Goal: Book appointment/travel/reservation

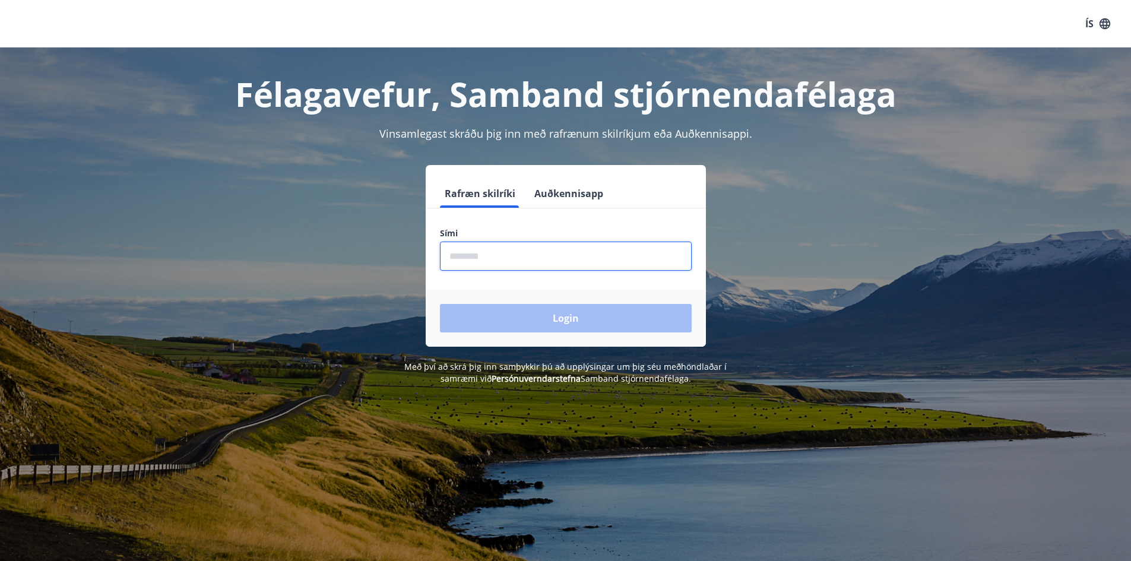
click at [501, 246] on input "phone" at bounding box center [566, 256] width 252 height 29
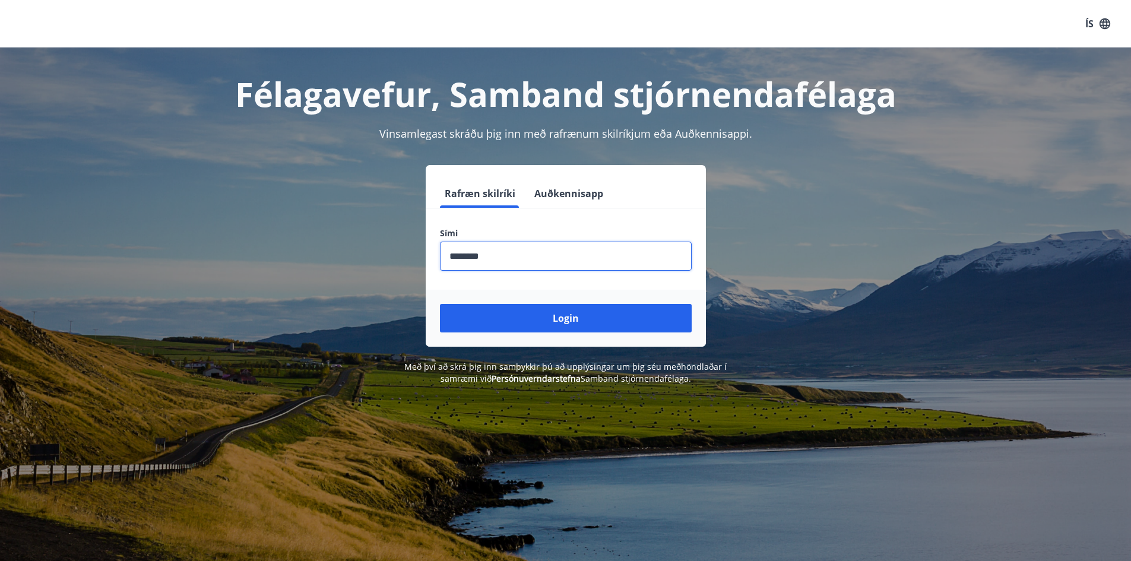
type input "********"
click at [440, 304] on button "Login" at bounding box center [566, 318] width 252 height 28
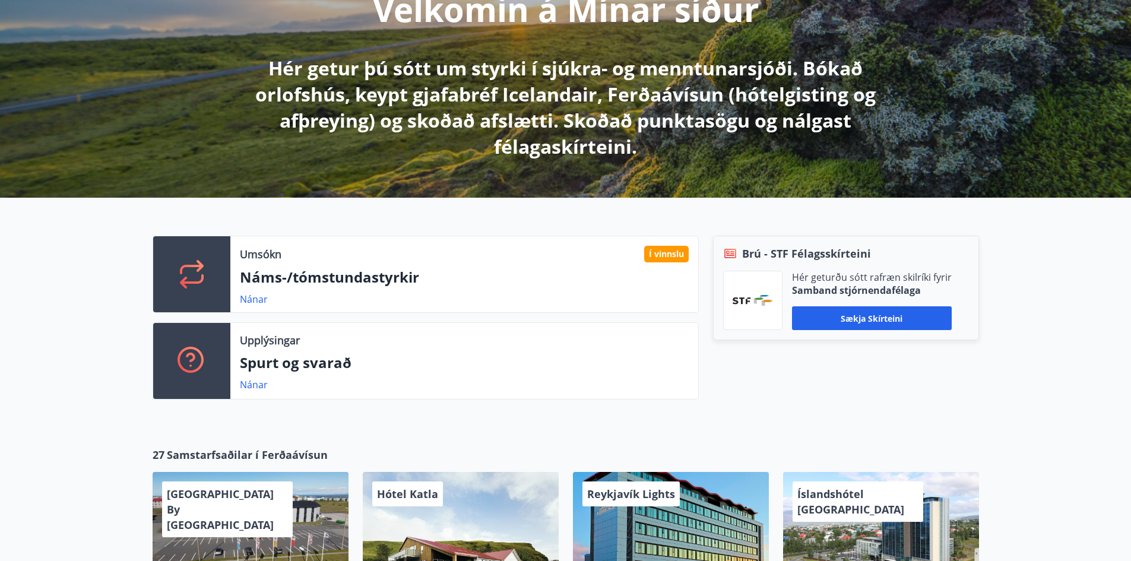
scroll to position [177, 0]
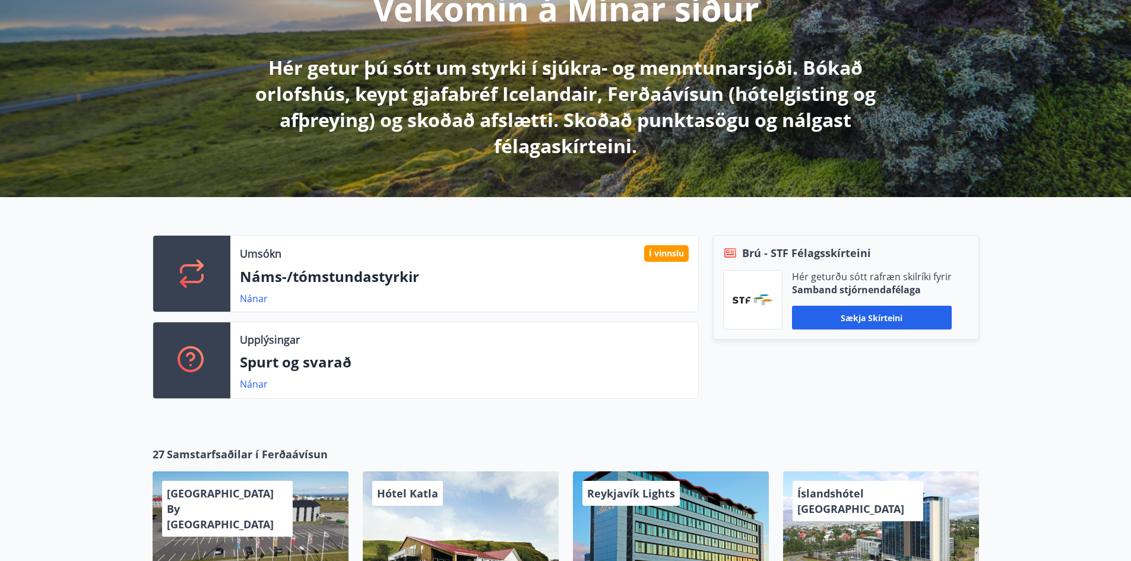
click at [538, 269] on p "Náms-/tómstundastyrkir" at bounding box center [464, 276] width 449 height 20
click at [252, 297] on link "Nánar" at bounding box center [254, 298] width 28 height 13
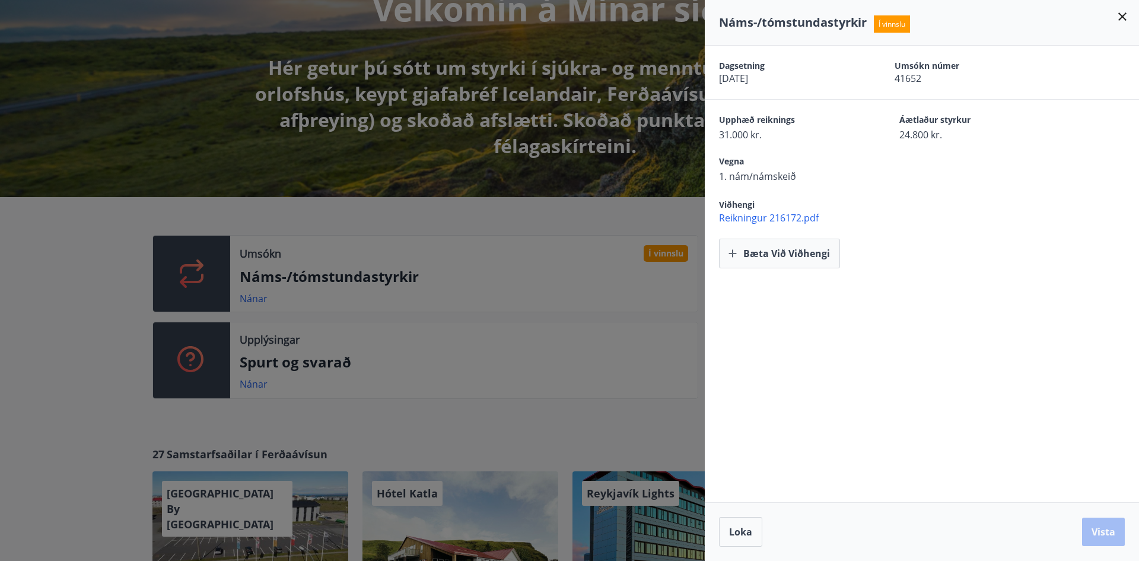
click at [1125, 15] on icon at bounding box center [1123, 16] width 8 height 8
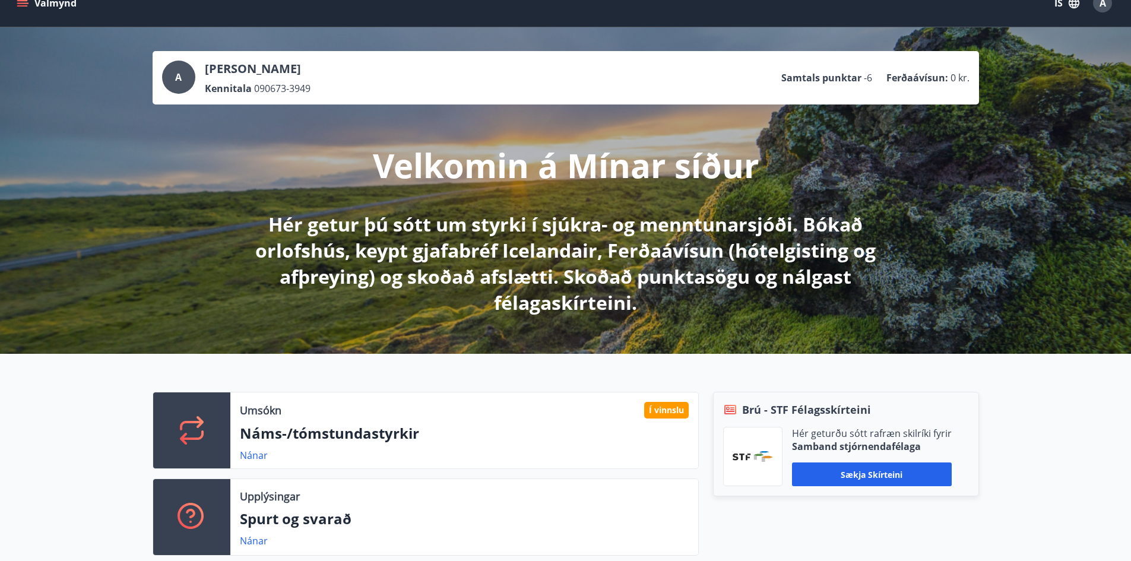
scroll to position [0, 0]
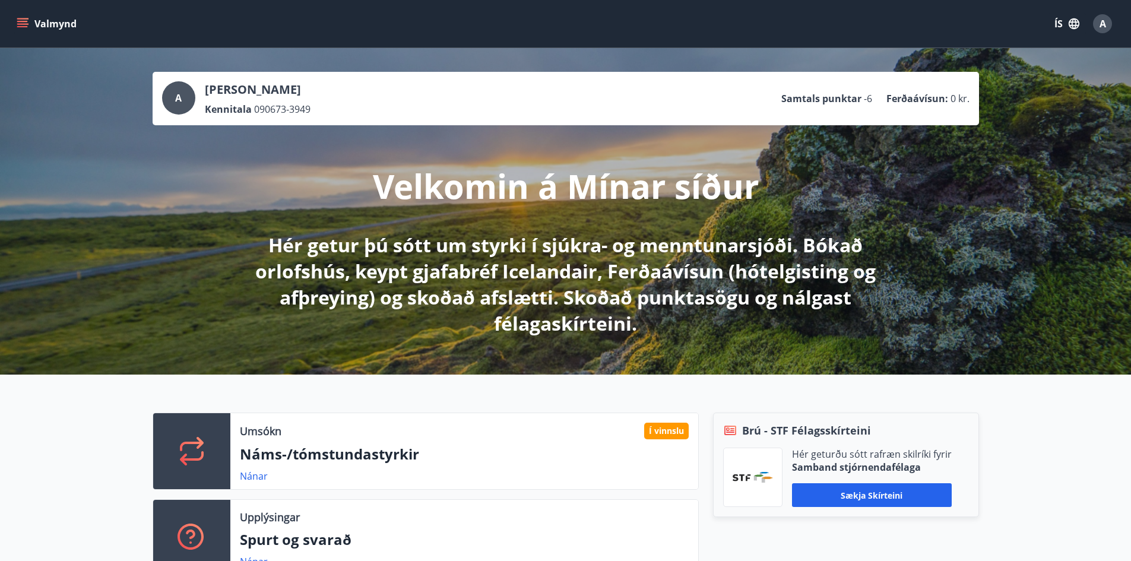
click at [47, 14] on button "Valmynd" at bounding box center [47, 23] width 67 height 21
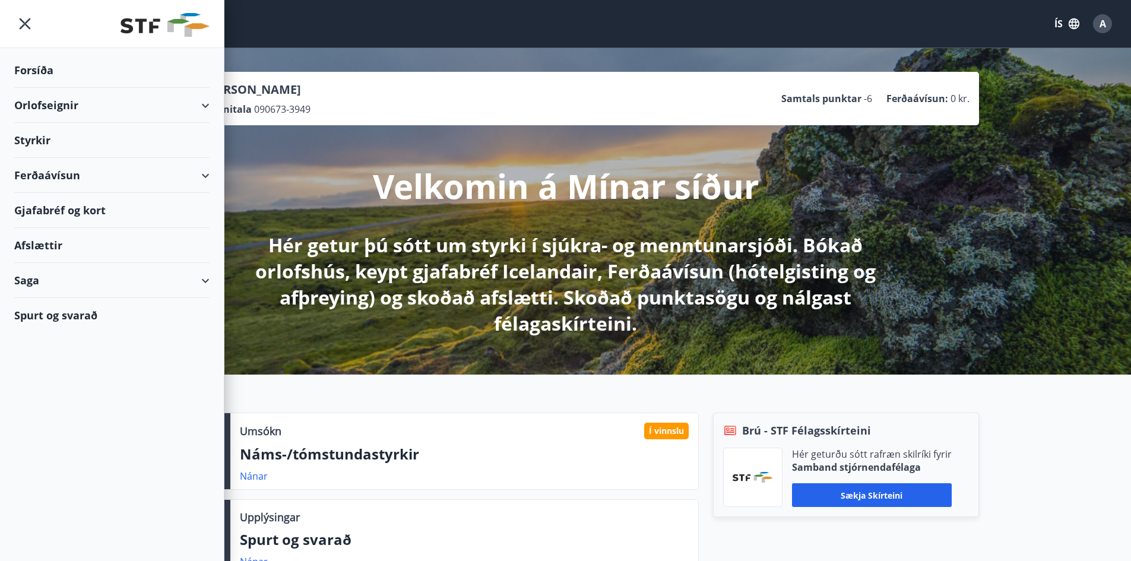
click at [49, 109] on div "Orlofseignir" at bounding box center [111, 105] width 195 height 35
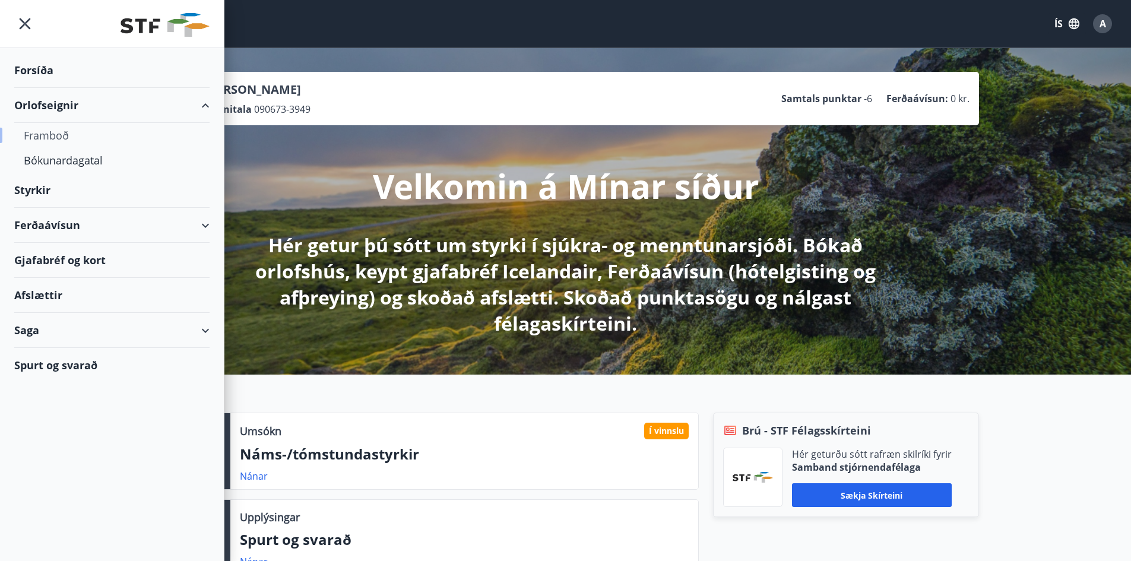
click at [54, 135] on div "Framboð" at bounding box center [112, 135] width 176 height 25
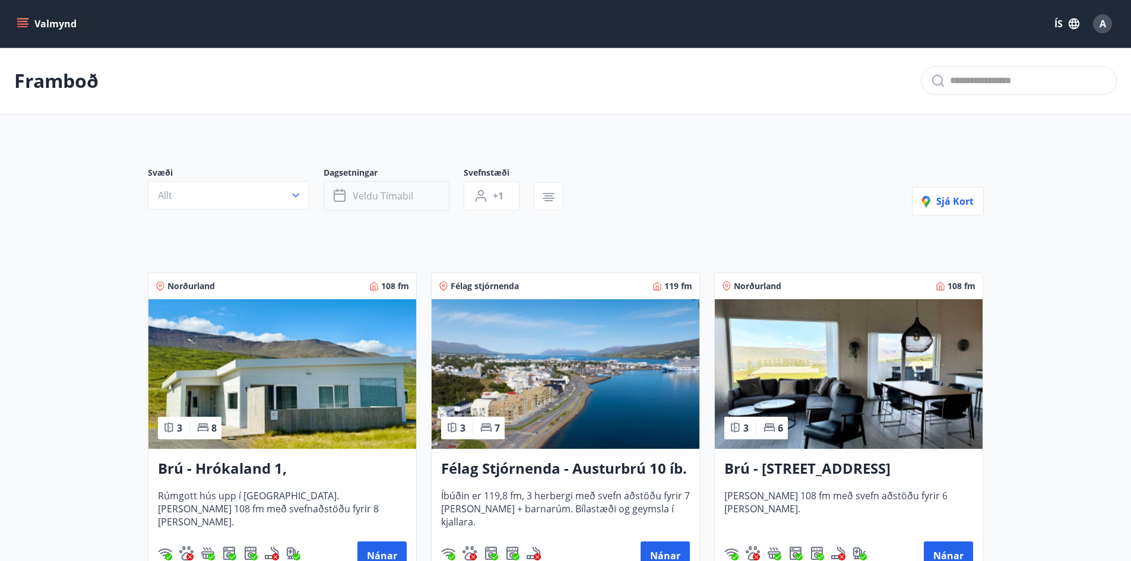
click at [394, 199] on span "Veldu tímabil" at bounding box center [383, 195] width 61 height 13
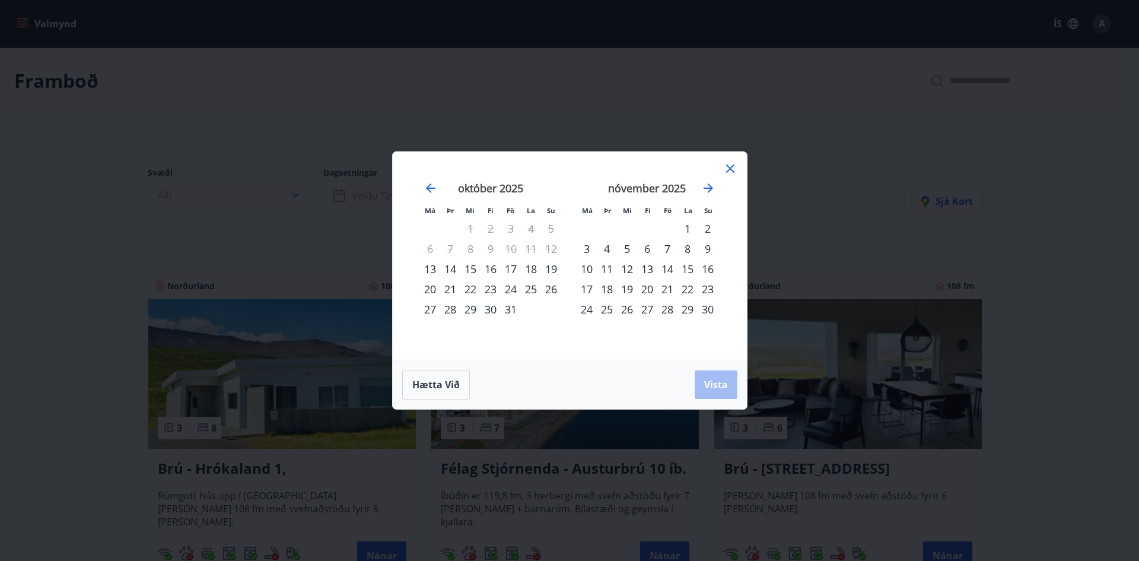
click at [513, 268] on div "17" at bounding box center [511, 269] width 20 height 20
click at [552, 268] on div "19" at bounding box center [551, 269] width 20 height 20
click at [704, 385] on span "Vista" at bounding box center [716, 384] width 24 height 13
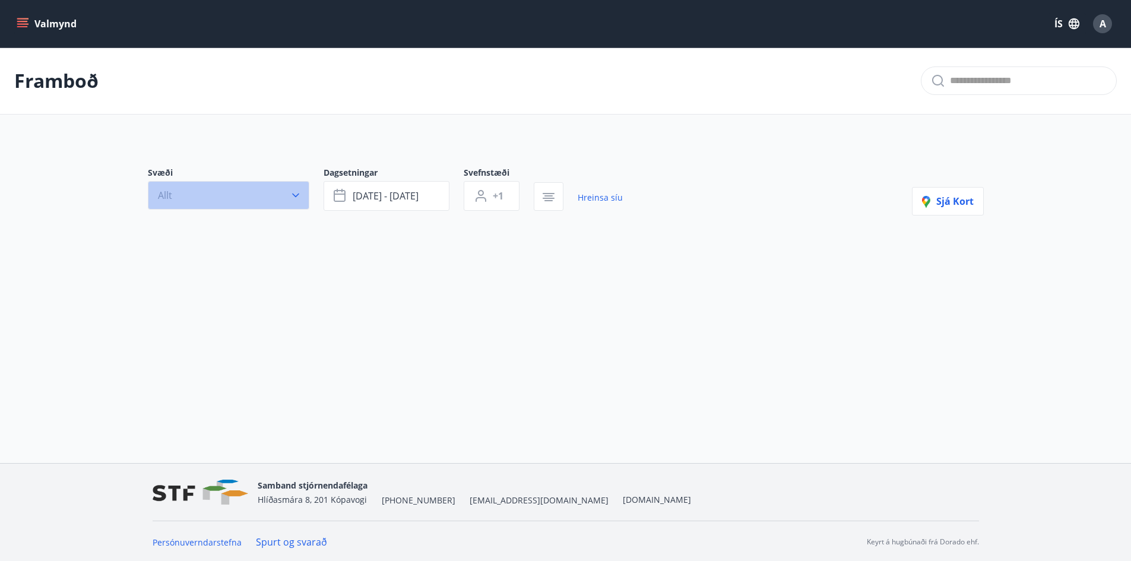
click at [297, 191] on icon "button" at bounding box center [296, 195] width 12 height 12
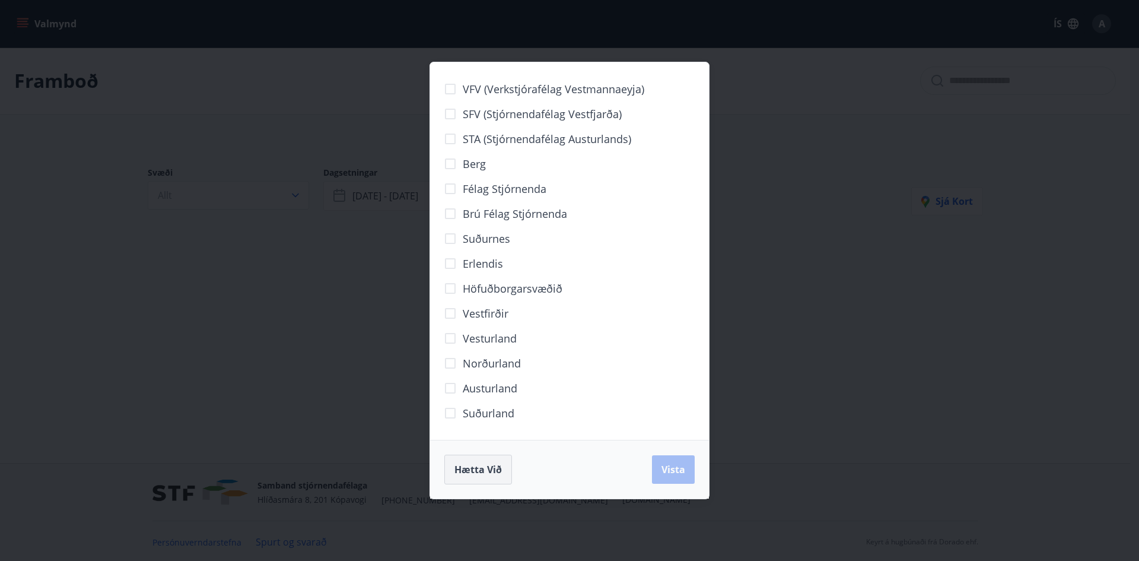
click at [500, 463] on span "Hætta við" at bounding box center [478, 469] width 47 height 13
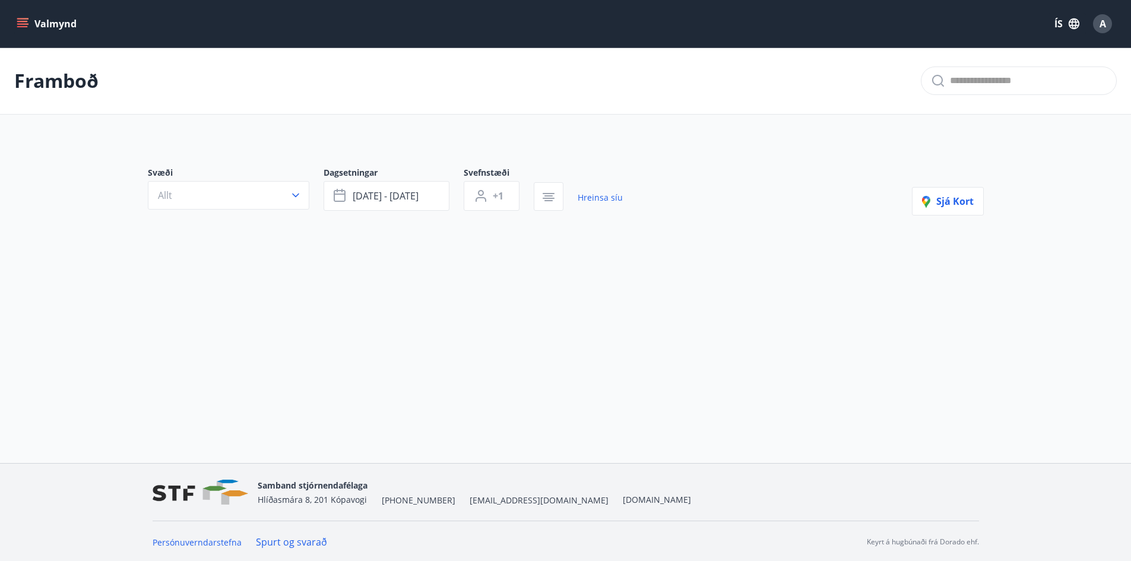
click at [22, 20] on icon "menu" at bounding box center [23, 24] width 12 height 12
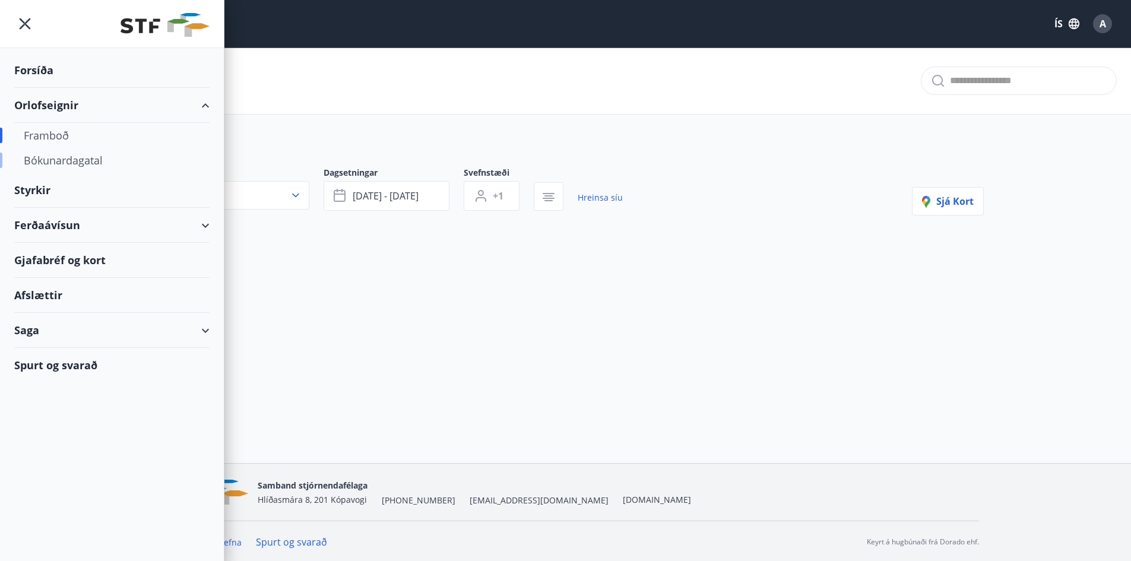
click at [55, 158] on div "Bókunardagatal" at bounding box center [112, 160] width 176 height 25
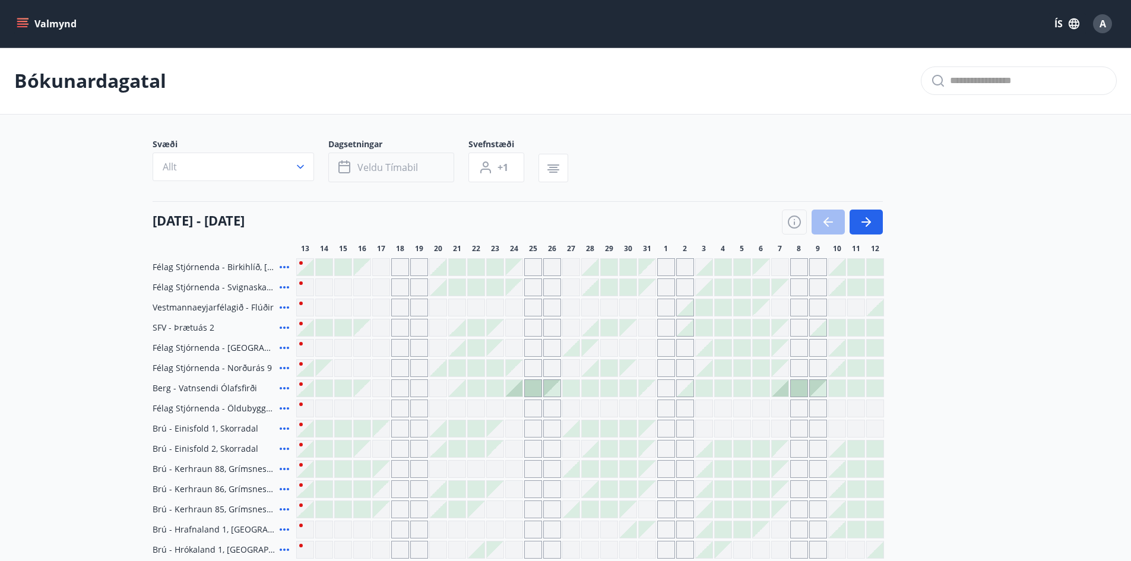
click at [424, 170] on button "Veldu tímabil" at bounding box center [391, 168] width 126 height 30
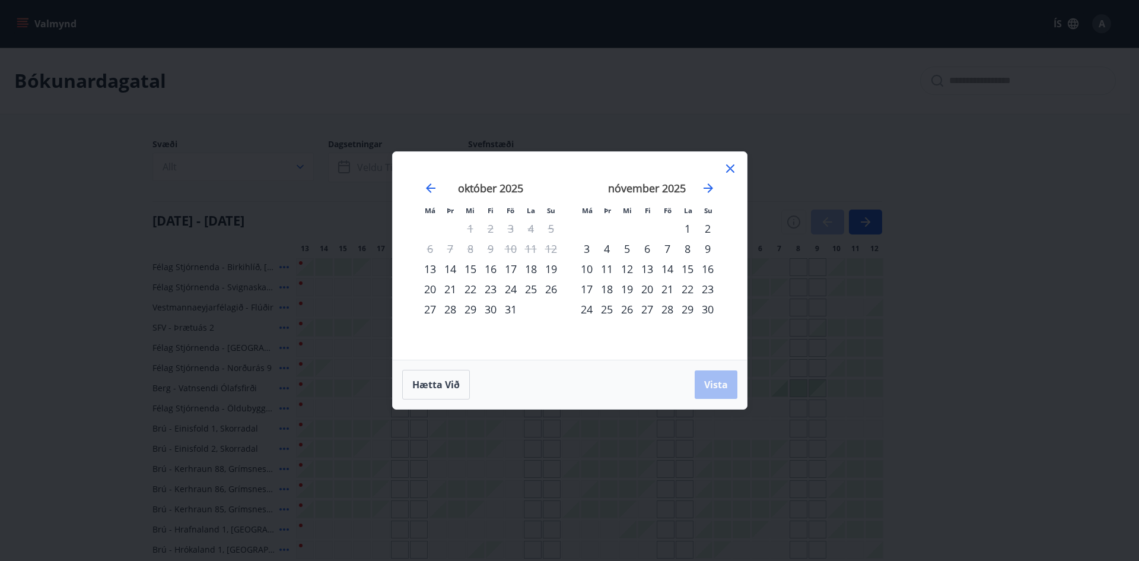
click at [512, 267] on div "17" at bounding box center [511, 269] width 20 height 20
click at [553, 271] on div "19" at bounding box center [551, 269] width 20 height 20
drag, startPoint x: 719, startPoint y: 378, endPoint x: 1077, endPoint y: 288, distance: 369.1
click at [719, 378] on span "Vista" at bounding box center [716, 384] width 24 height 13
